Goal: Navigation & Orientation: Find specific page/section

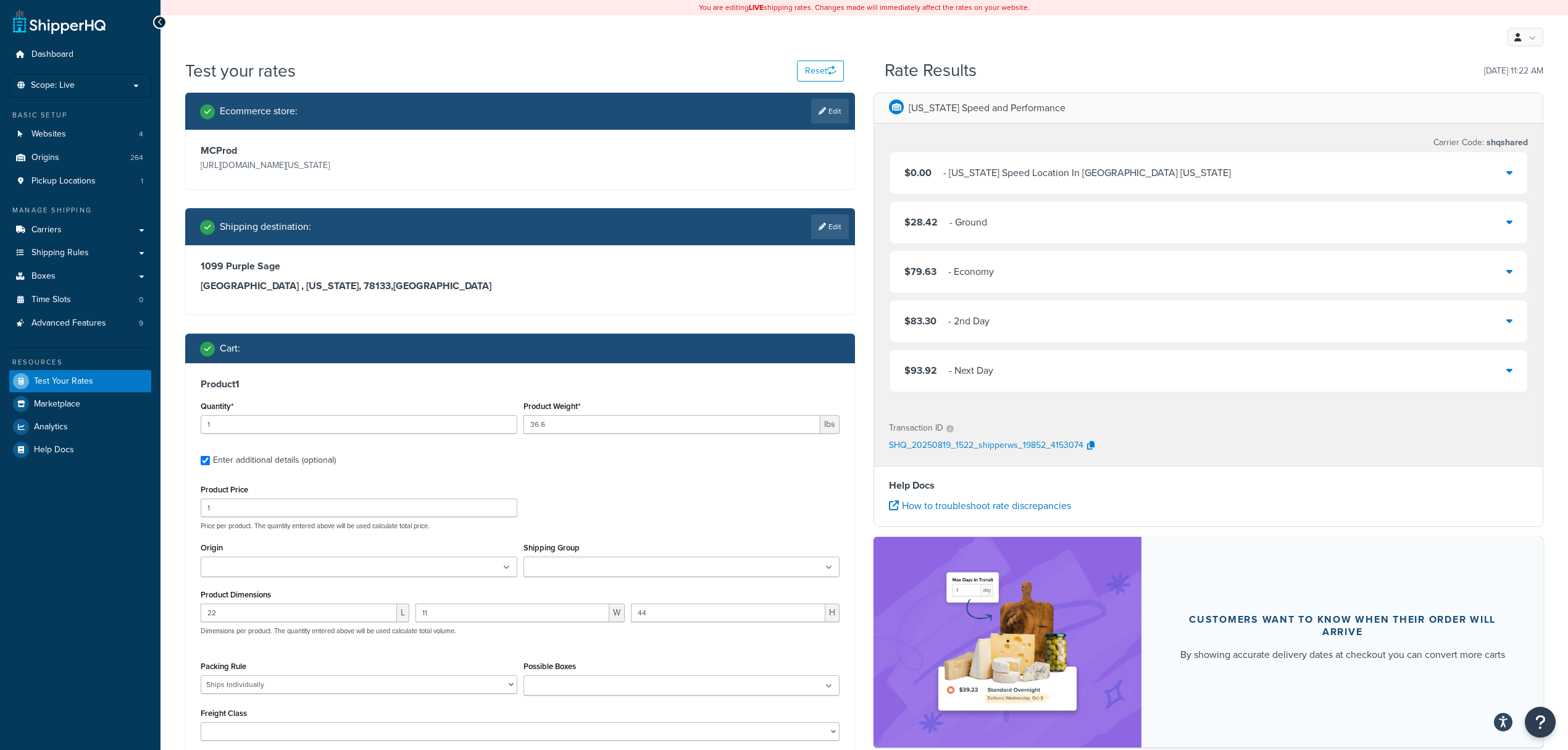
select select "83949"
click at [52, 231] on span "Carriers" at bounding box center [46, 229] width 30 height 10
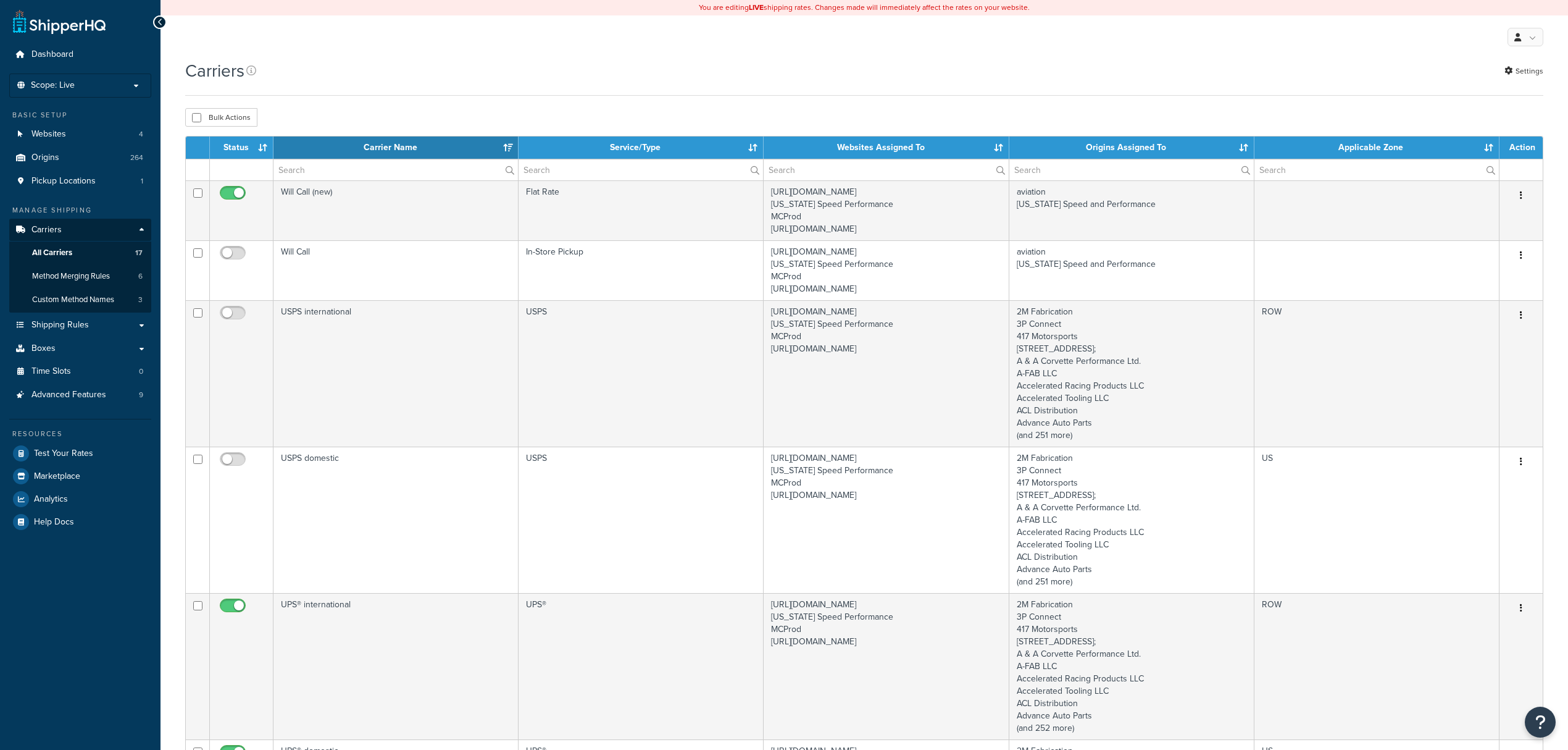
select select "15"
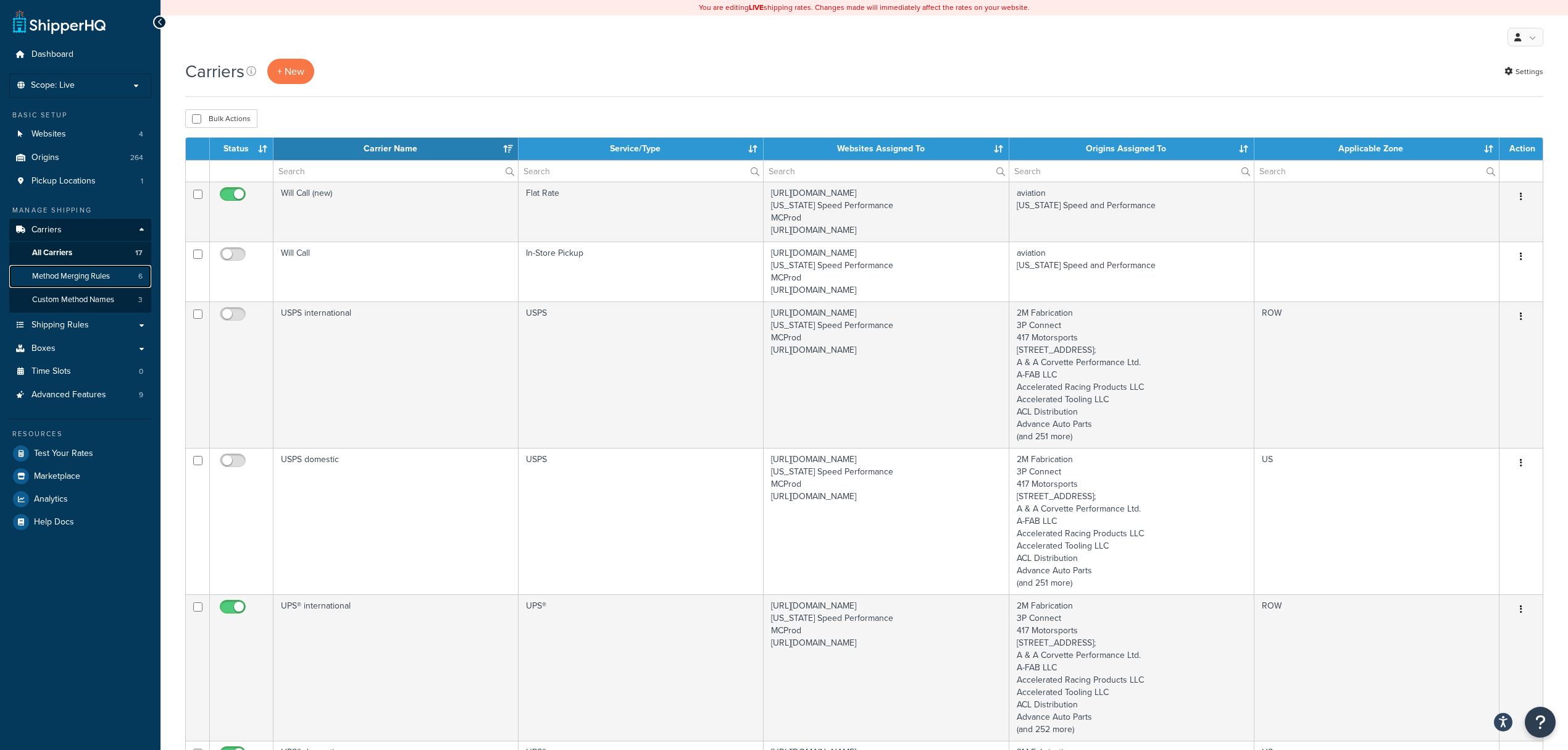
click at [78, 282] on link "Method Merging Rules 6" at bounding box center [80, 276] width 142 height 23
